Goal: Obtain resource: Obtain resource

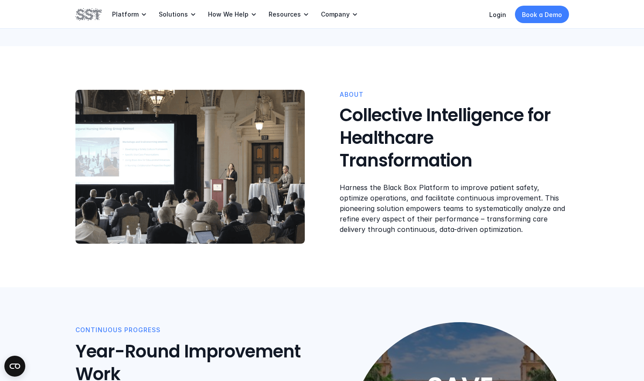
scroll to position [222, 0]
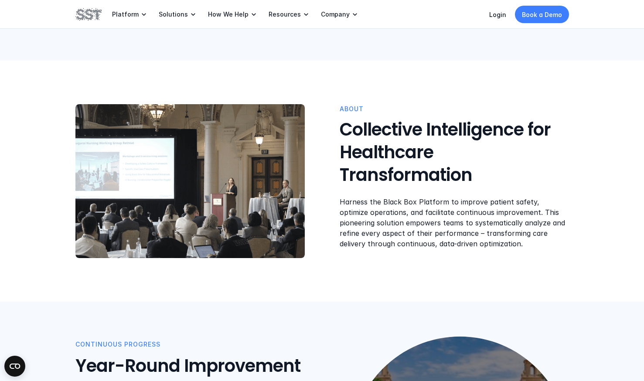
click at [233, 16] on p "How We Help" at bounding box center [228, 14] width 41 height 8
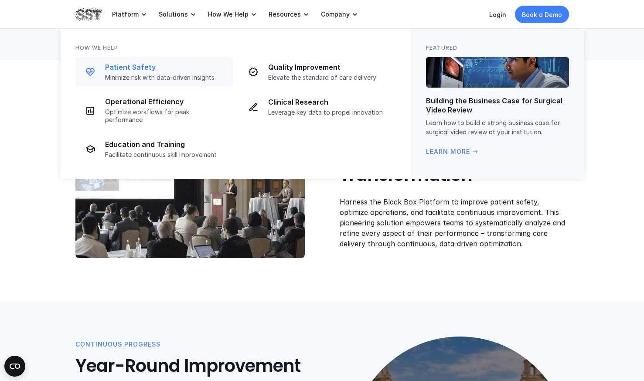
click at [128, 67] on p "Patient Safety" at bounding box center [166, 67] width 123 height 9
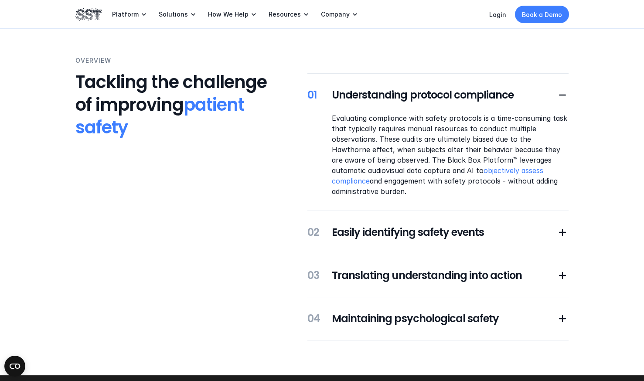
scroll to position [149, 0]
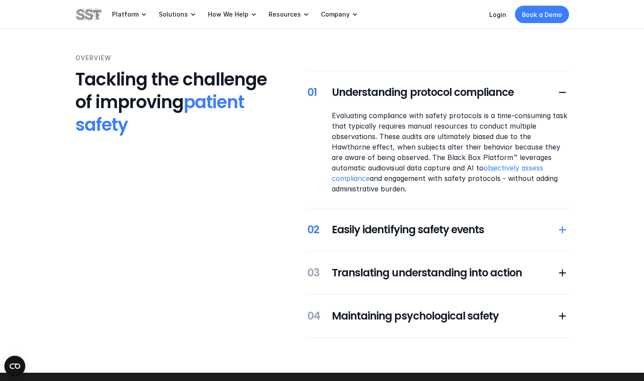
click at [567, 229] on icon at bounding box center [563, 230] width 12 height 12
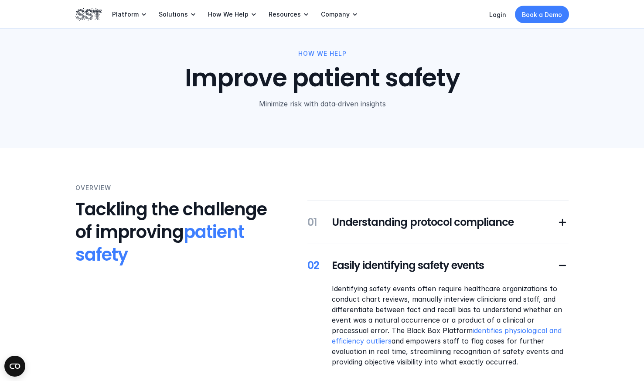
scroll to position [0, 0]
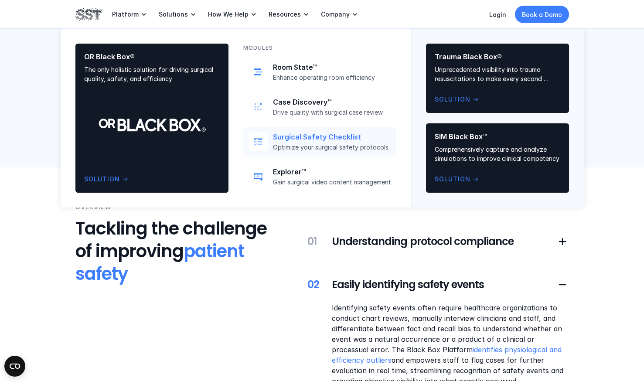
click at [320, 135] on p "Surgical Safety Checklist" at bounding box center [332, 137] width 118 height 9
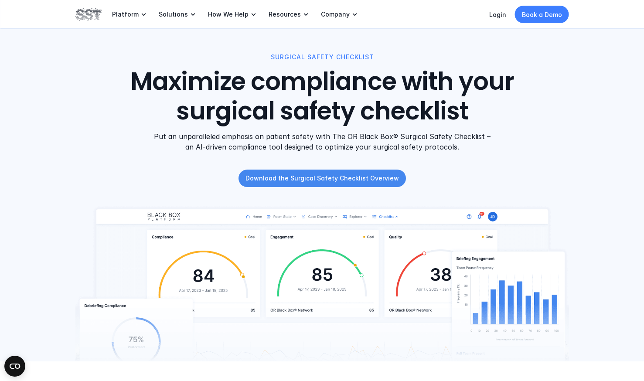
click at [277, 179] on p "Download the Surgical Safety Checklist Overview" at bounding box center [323, 178] width 154 height 9
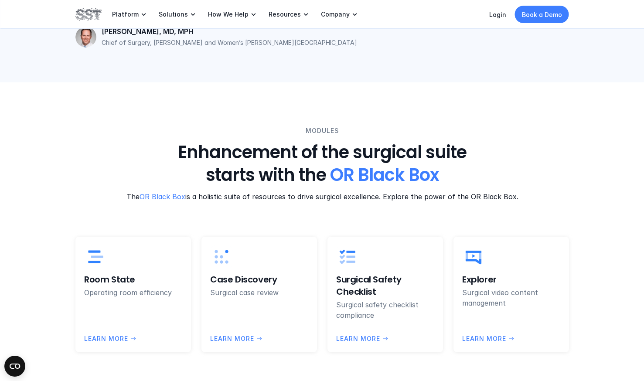
scroll to position [1669, 0]
